Goal: Task Accomplishment & Management: Manage account settings

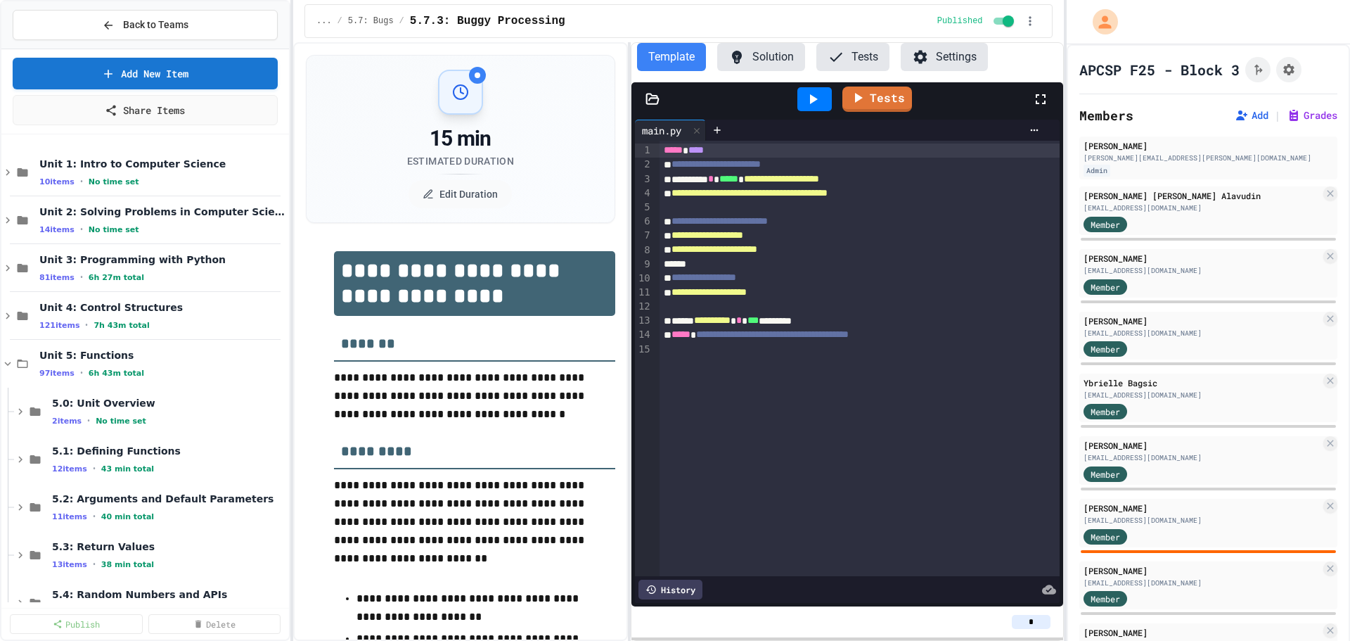
select select "***"
select select "*******"
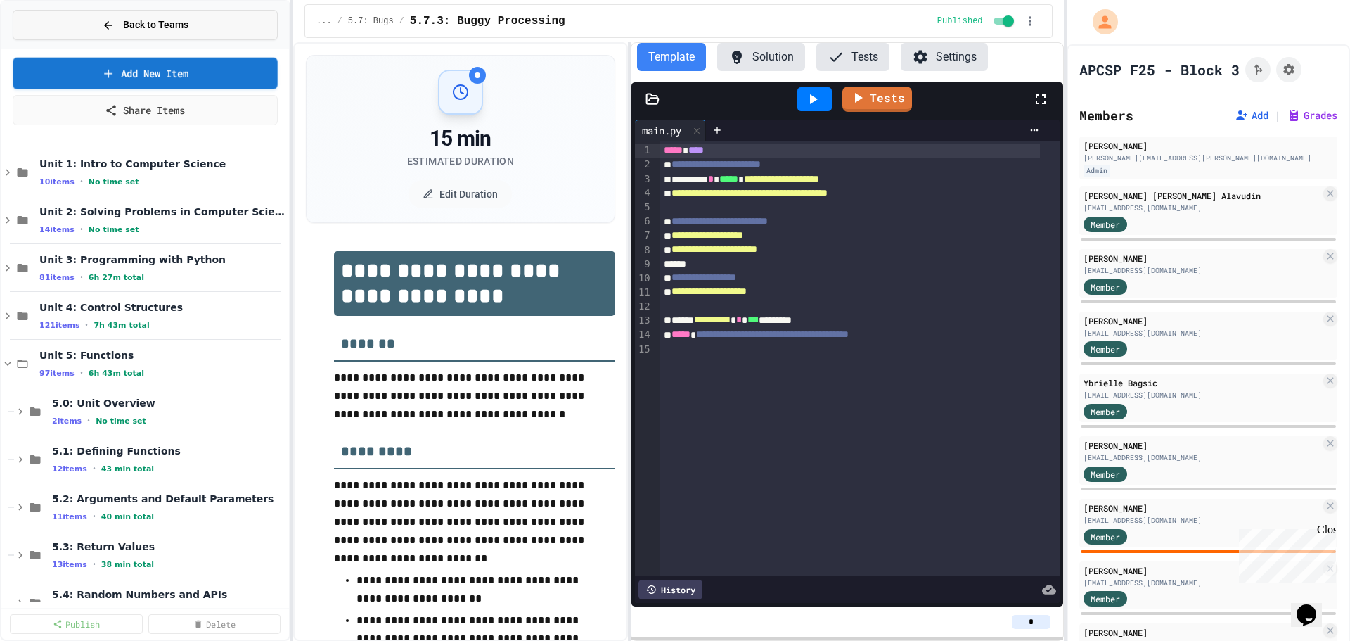
click at [167, 22] on span "Back to Teams" at bounding box center [155, 25] width 65 height 15
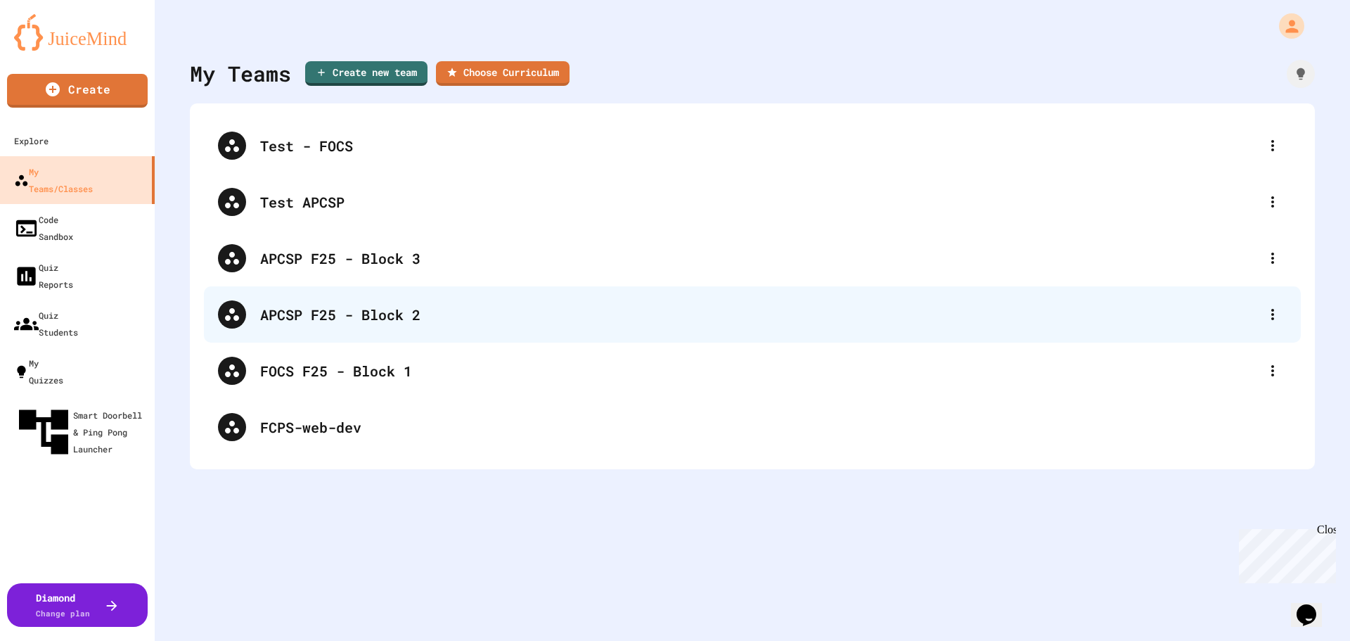
click at [399, 304] on div "APCSP F25 - Block 2" at bounding box center [759, 314] width 999 height 21
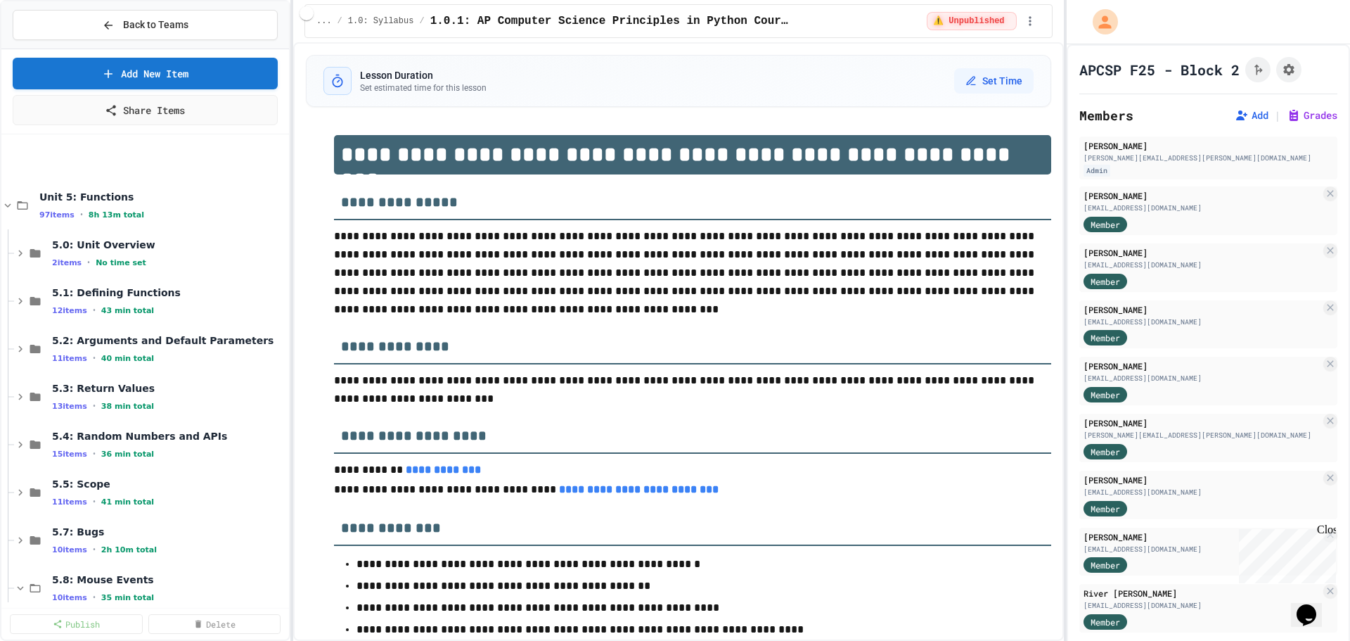
scroll to position [352, 0]
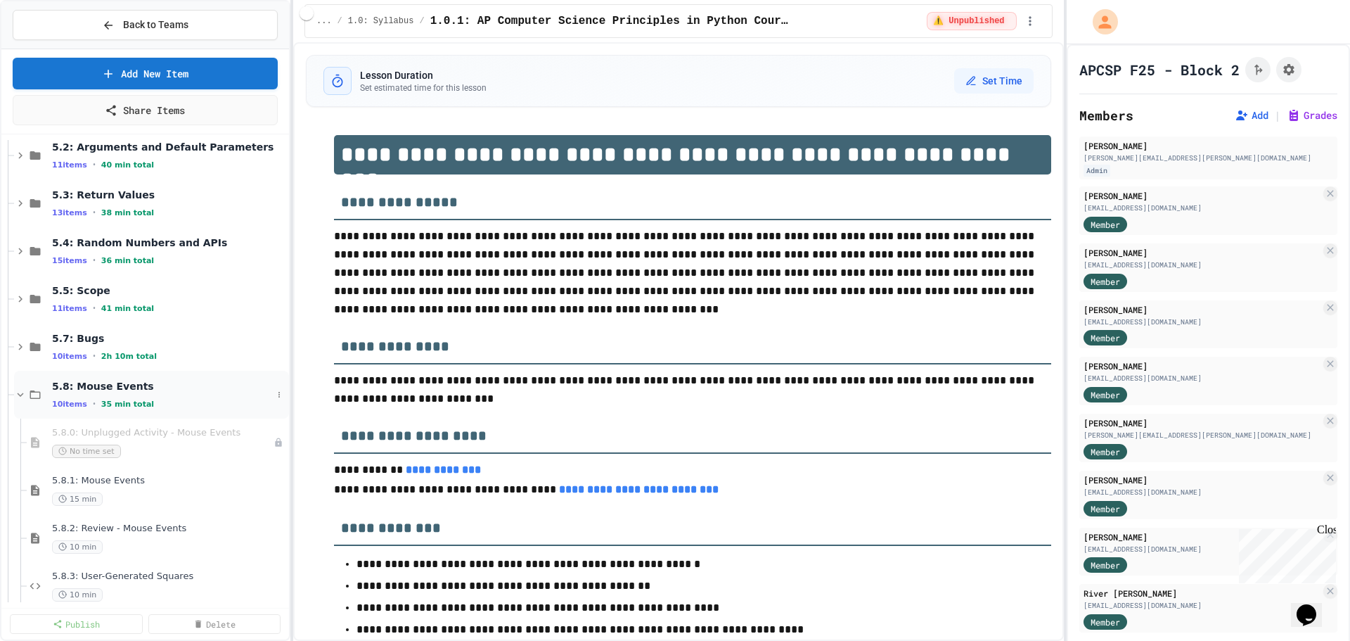
click at [23, 392] on icon at bounding box center [20, 394] width 13 height 13
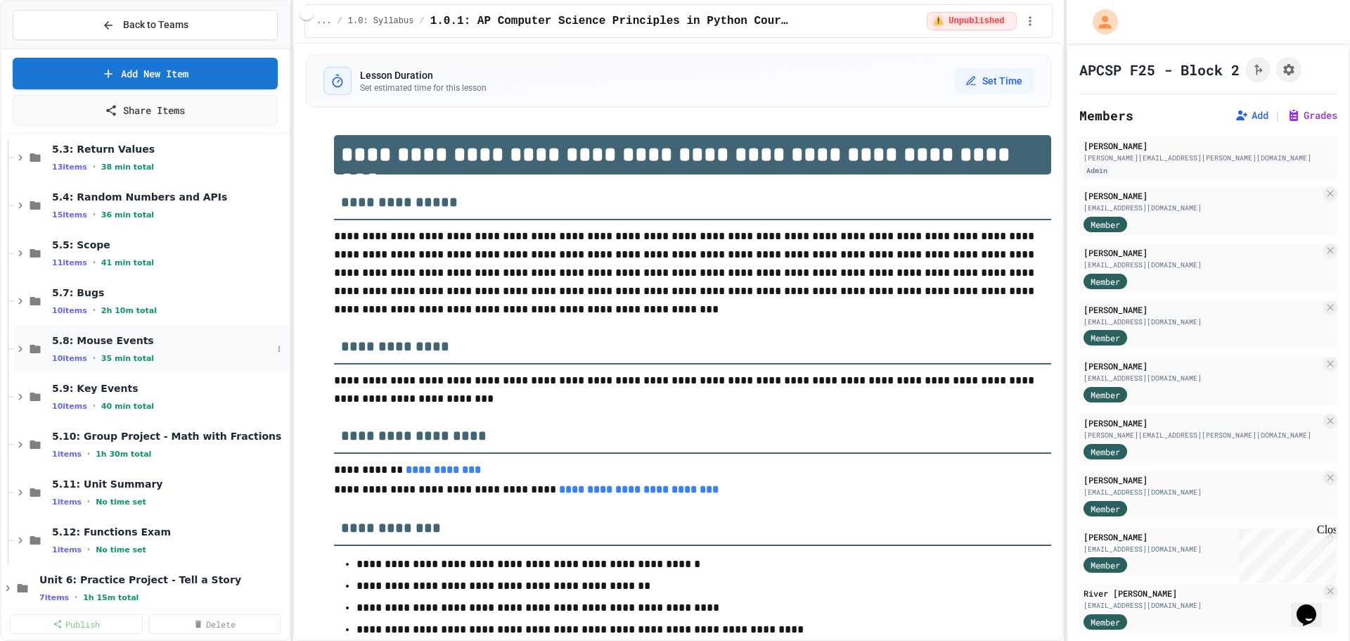
scroll to position [422, 0]
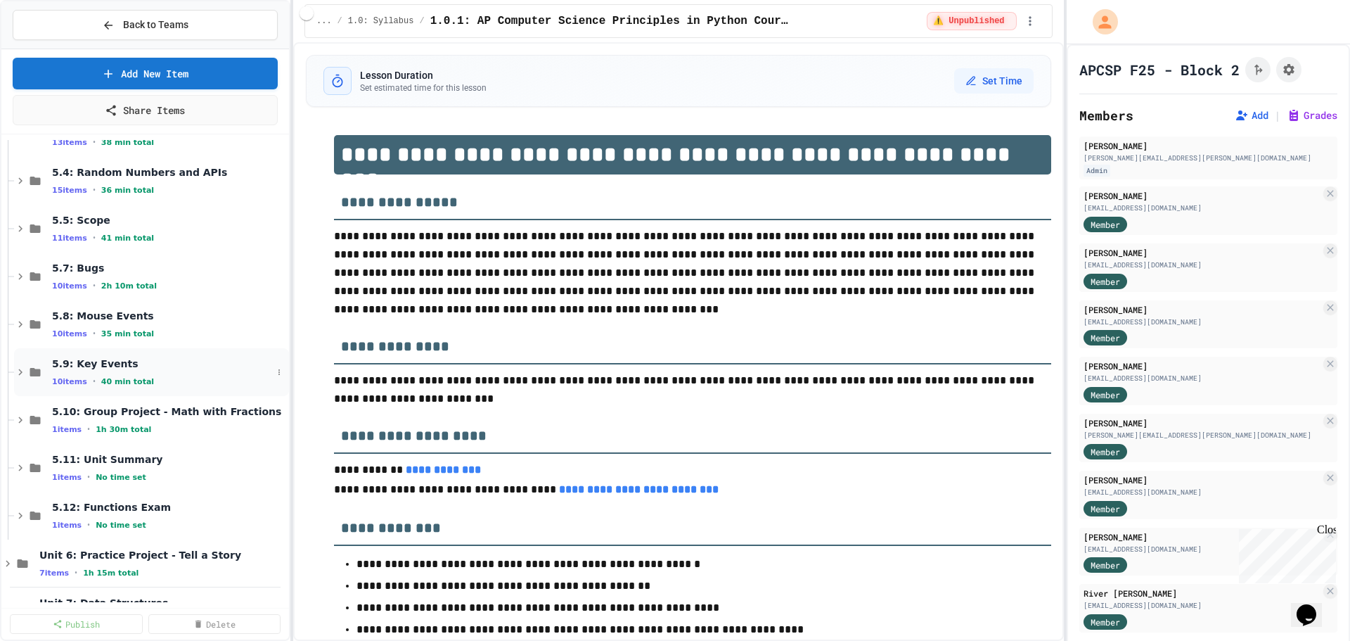
click at [148, 364] on span "5.9: Key Events" at bounding box center [162, 363] width 220 height 13
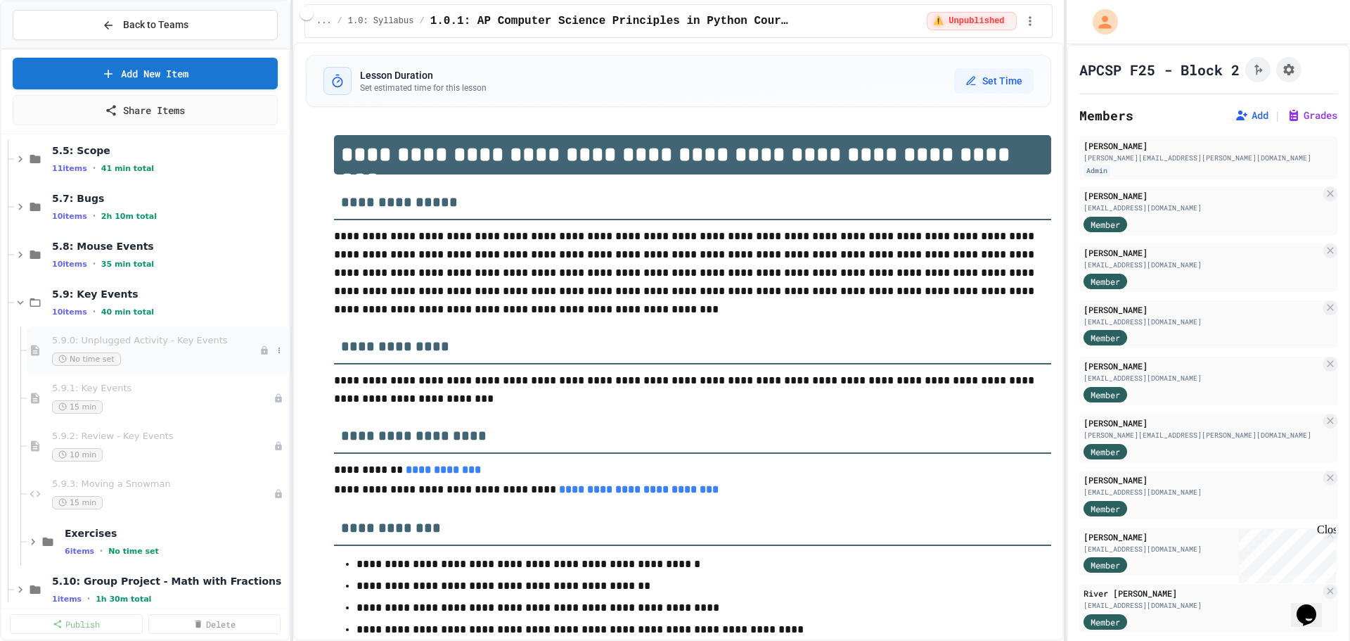
scroll to position [492, 0]
click at [273, 303] on button at bounding box center [279, 302] width 14 height 14
click at [245, 375] on button "Publish All (10)" at bounding box center [235, 378] width 99 height 25
click at [272, 344] on button at bounding box center [279, 349] width 14 height 14
click at [238, 421] on button "Unpublish" at bounding box center [240, 425] width 108 height 25
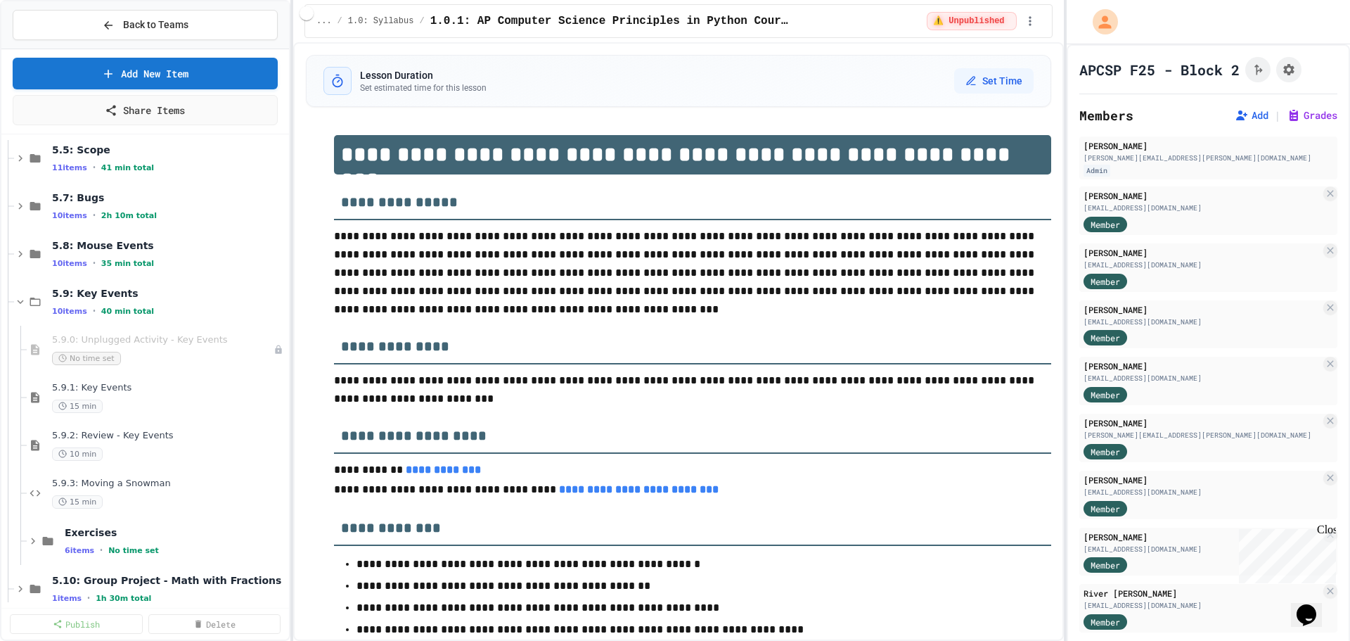
scroll to position [563, 0]
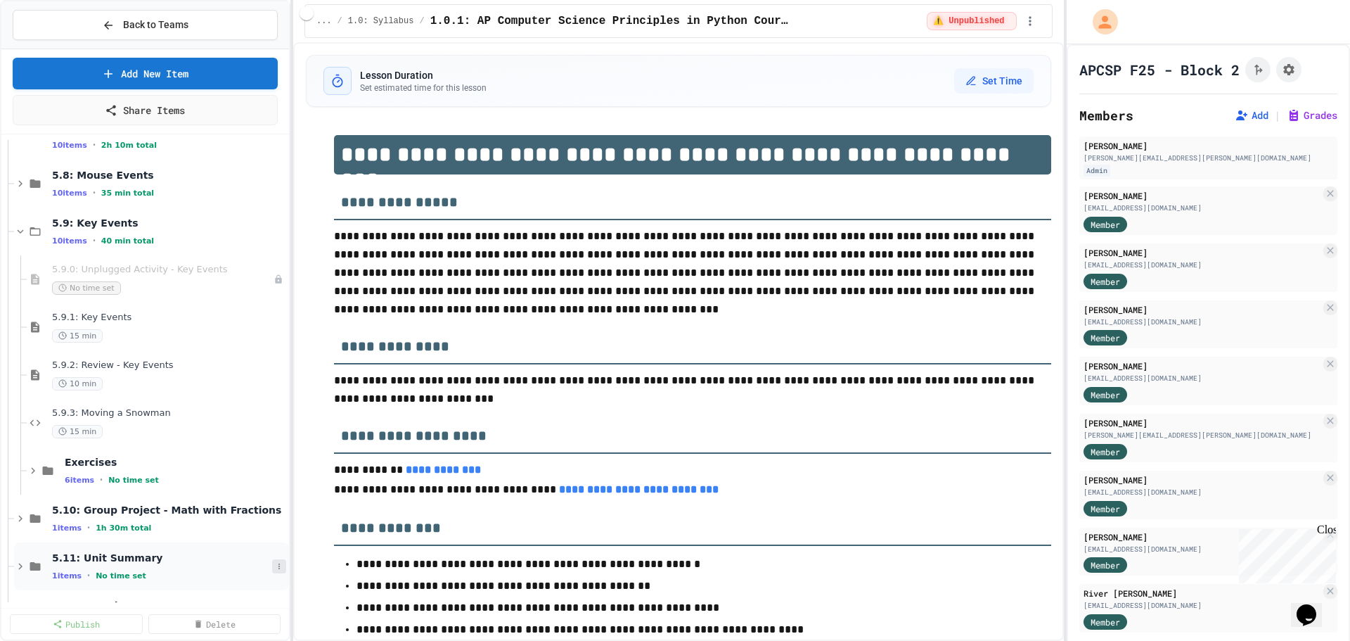
click at [272, 560] on button at bounding box center [279, 566] width 14 height 14
click at [262, 538] on button "Publish All (1)" at bounding box center [233, 530] width 94 height 25
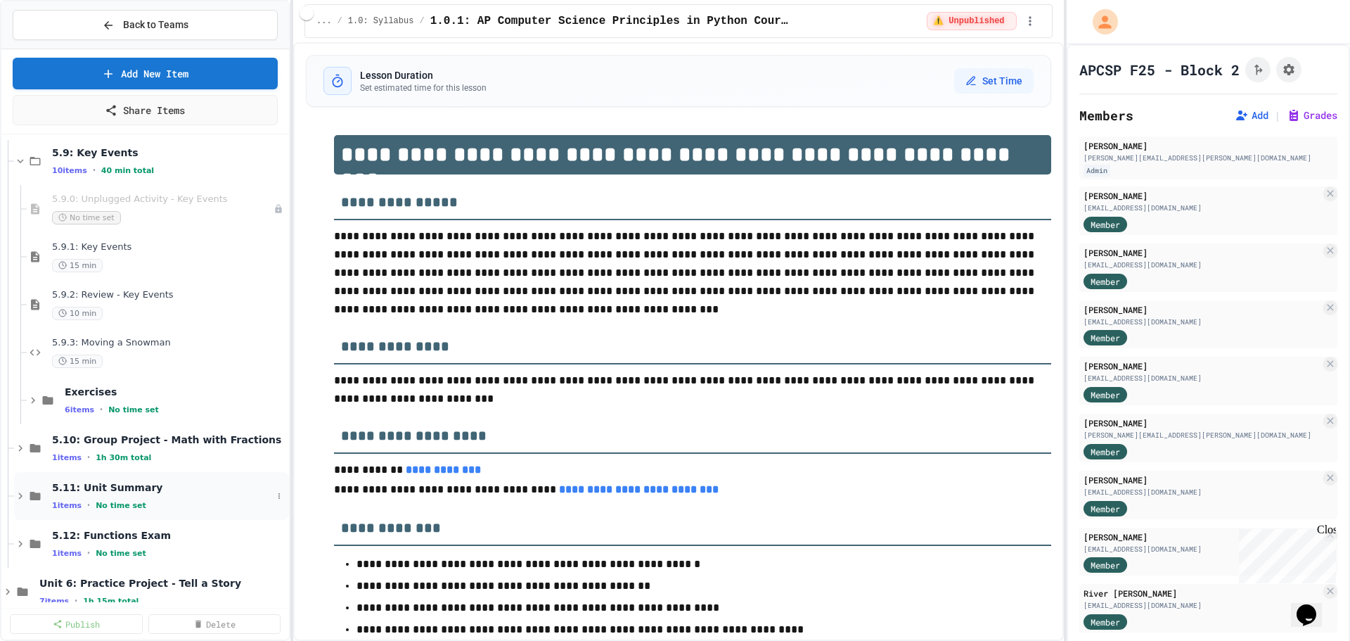
click at [135, 493] on span "5.11: Unit Summary" at bounding box center [162, 487] width 220 height 13
click at [135, 493] on span "5.11: Unit Summary" at bounding box center [169, 487] width 234 height 13
click at [756, 304] on p "**********" at bounding box center [692, 272] width 717 height 91
click at [177, 28] on span "Back to Teams" at bounding box center [155, 25] width 65 height 15
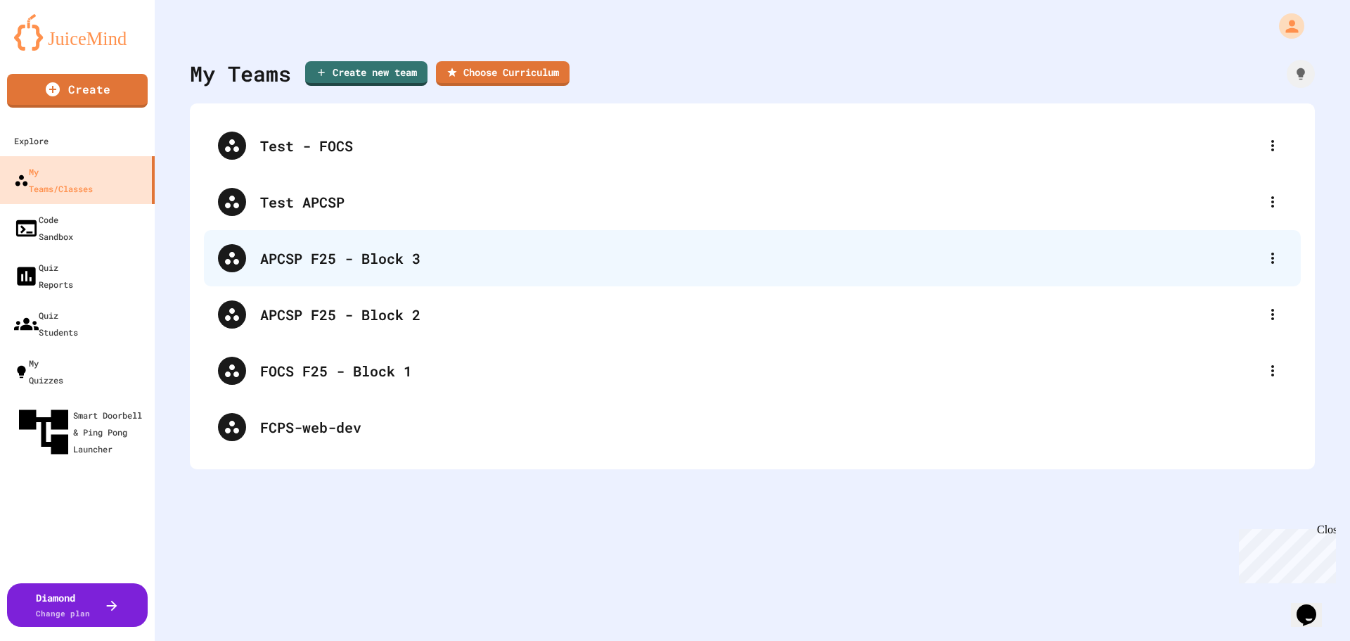
click at [378, 268] on div "APCSP F25 - Block 3" at bounding box center [759, 258] width 999 height 21
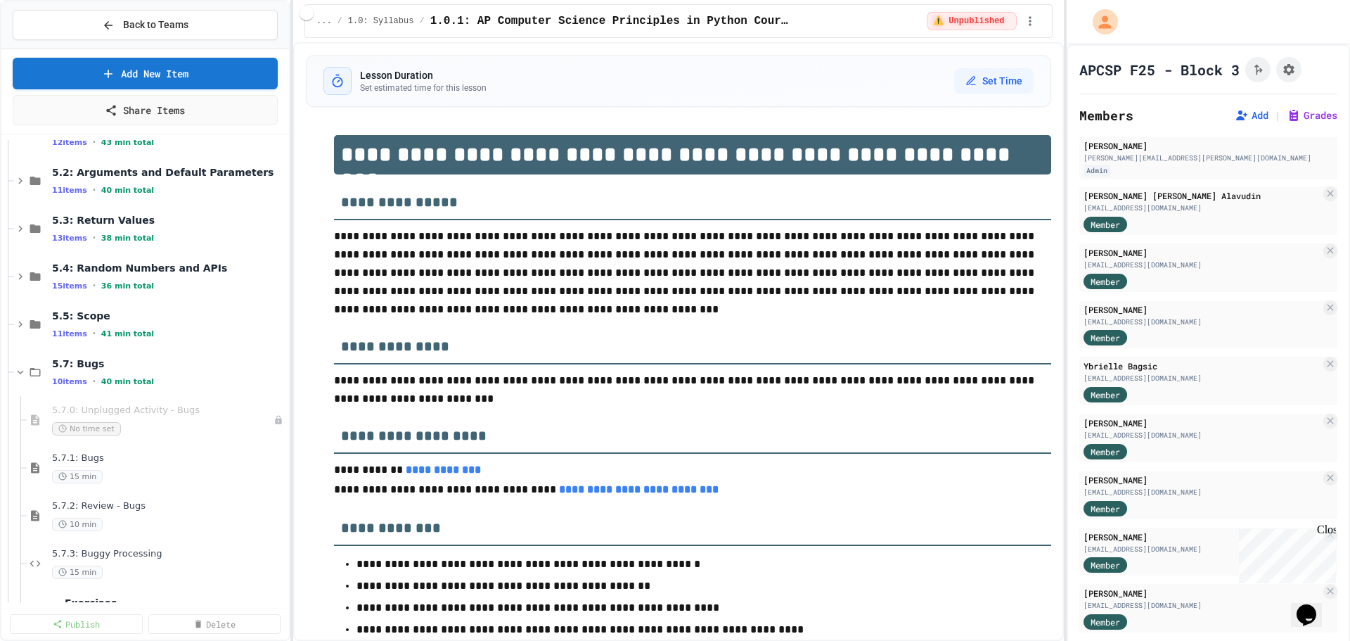
scroll to position [352, 0]
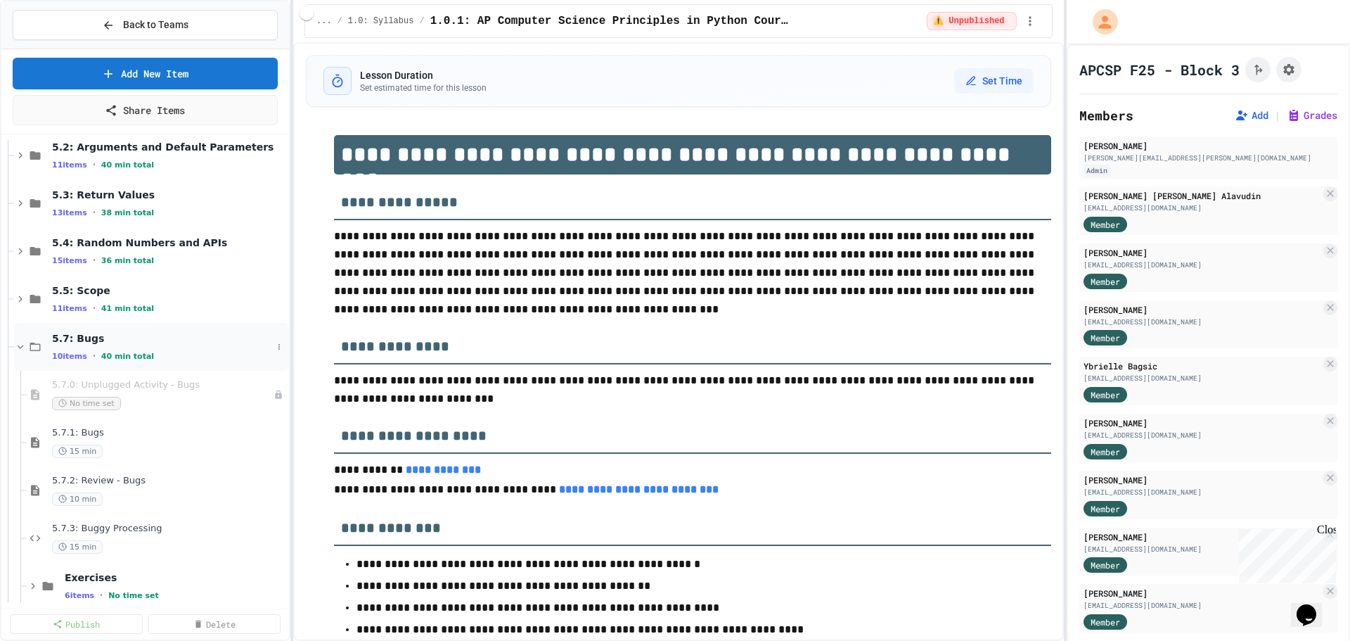
click at [20, 345] on icon at bounding box center [20, 346] width 13 height 13
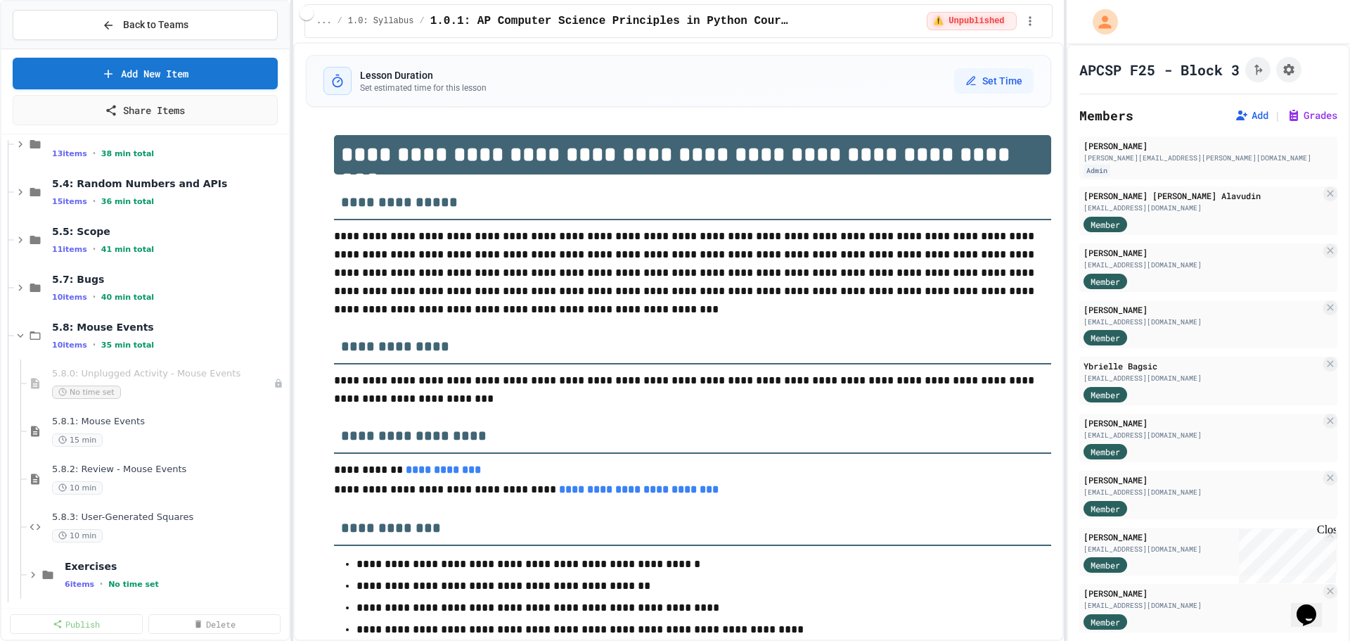
scroll to position [492, 0]
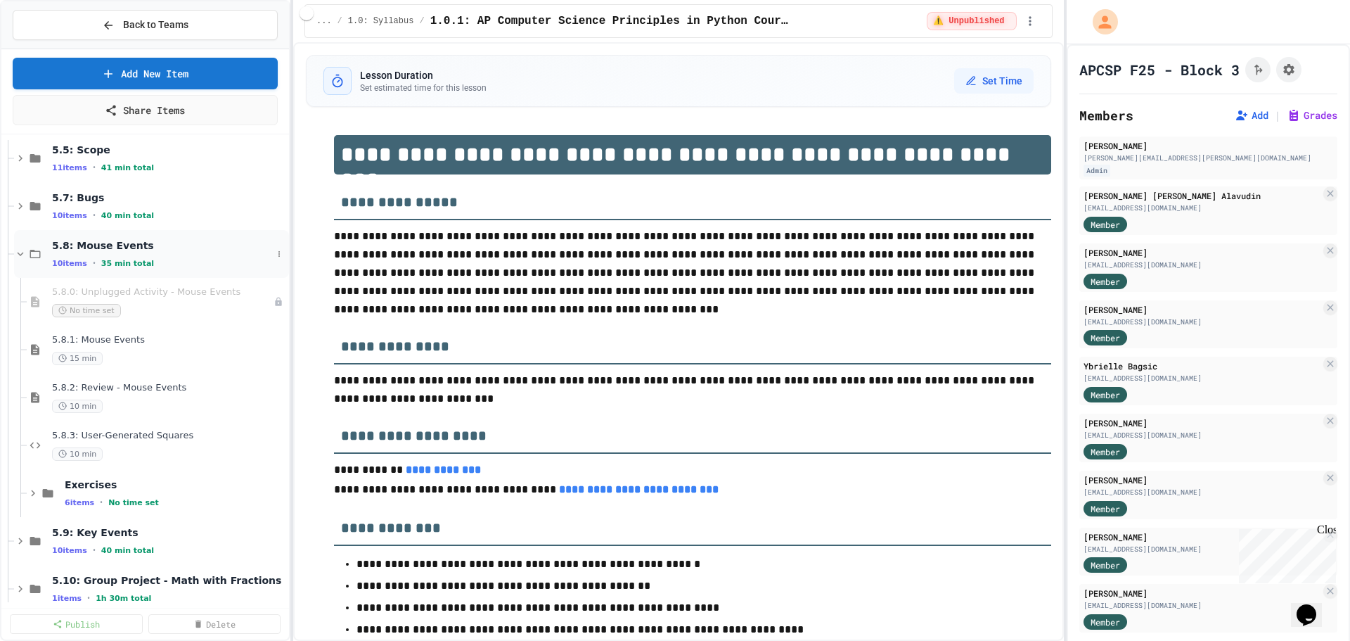
click at [20, 248] on icon at bounding box center [20, 254] width 13 height 13
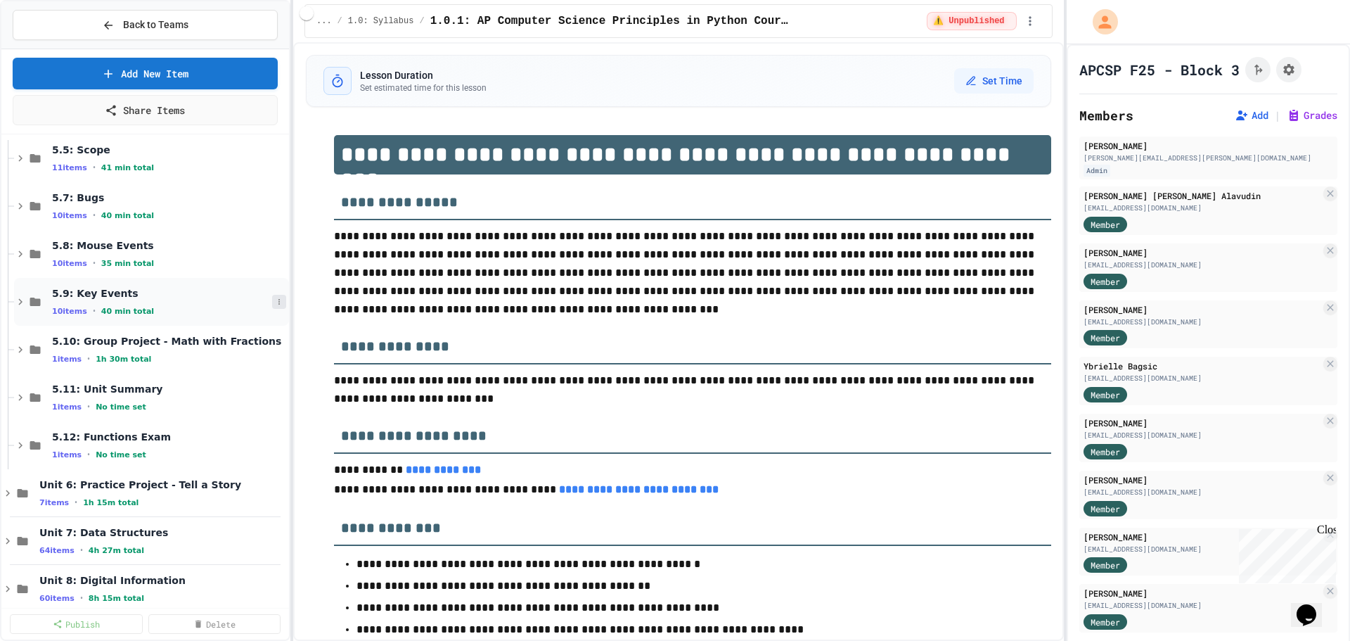
click at [275, 298] on icon at bounding box center [279, 301] width 8 height 8
click at [246, 374] on button "Publish All (10)" at bounding box center [235, 378] width 99 height 25
click at [203, 304] on div "5.9: Key Events 10 items • 40 min total" at bounding box center [162, 302] width 220 height 30
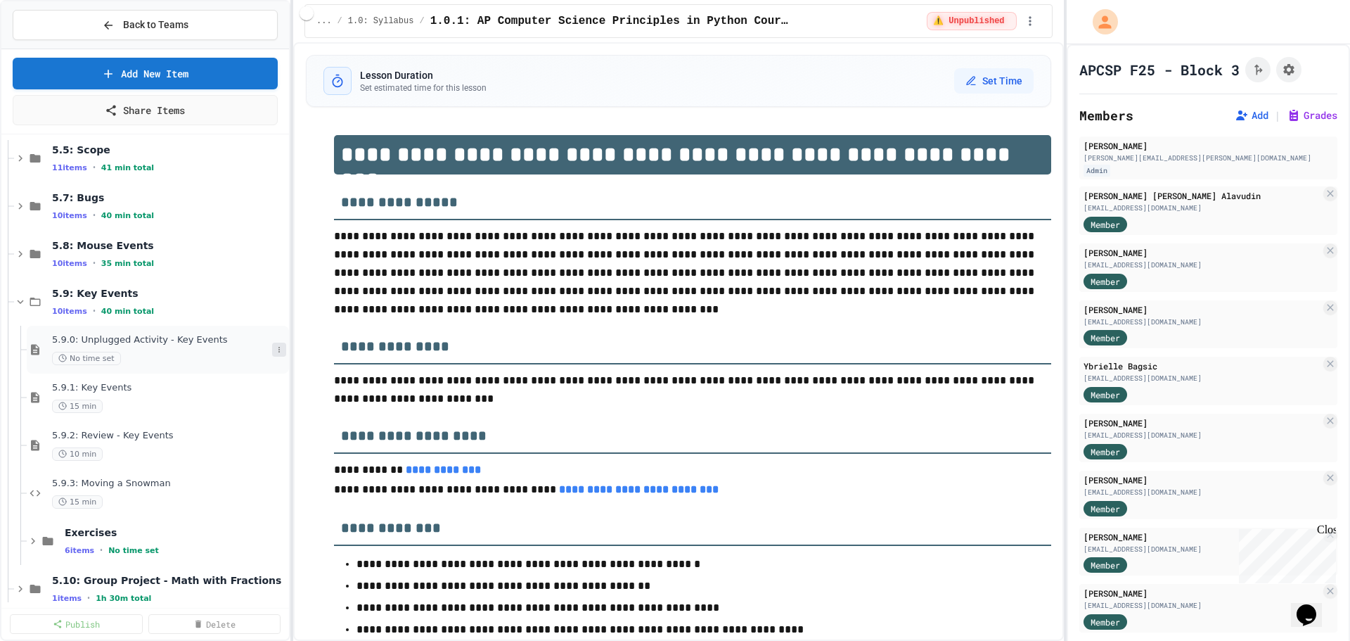
click at [275, 345] on icon at bounding box center [279, 349] width 8 height 8
click at [239, 417] on button "Unpublish" at bounding box center [240, 425] width 108 height 25
click at [20, 297] on icon at bounding box center [20, 301] width 13 height 13
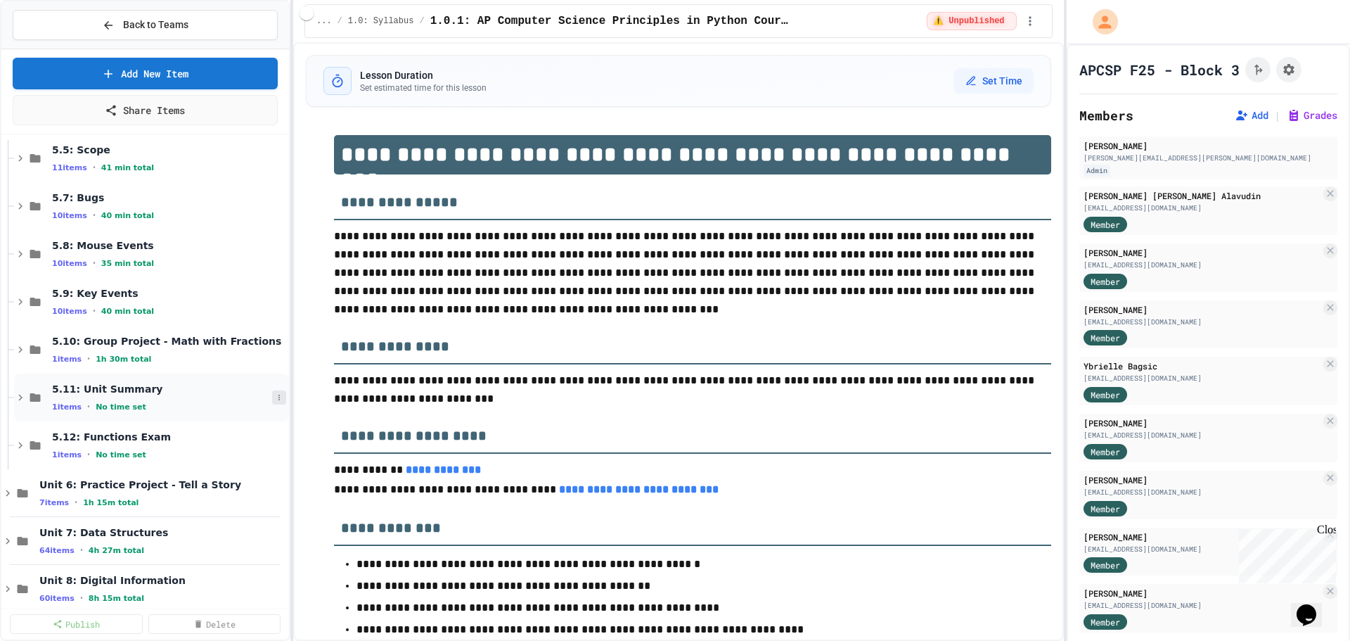
click at [275, 398] on icon at bounding box center [279, 397] width 8 height 8
click at [237, 468] on button "Publish All (1)" at bounding box center [233, 473] width 94 height 25
